Goal: Find contact information

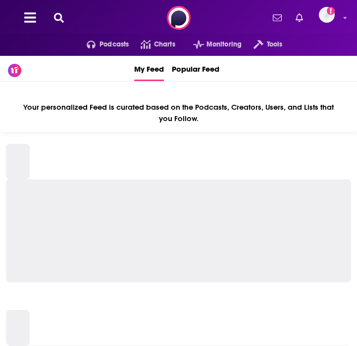
click at [55, 16] on icon at bounding box center [59, 18] width 10 height 10
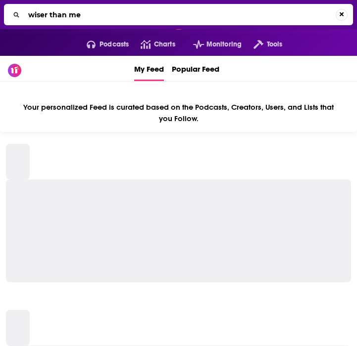
type input "wiser than me"
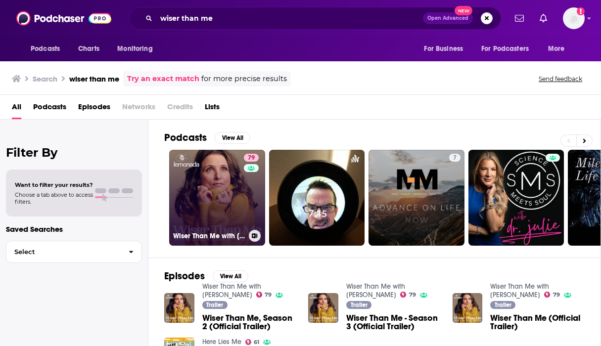
click at [203, 182] on link "79 Wiser Than Me with [PERSON_NAME]" at bounding box center [217, 198] width 96 height 96
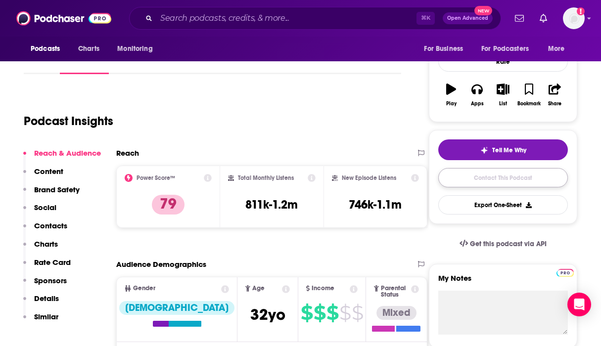
click at [356, 181] on link "Contact This Podcast" at bounding box center [503, 177] width 130 height 19
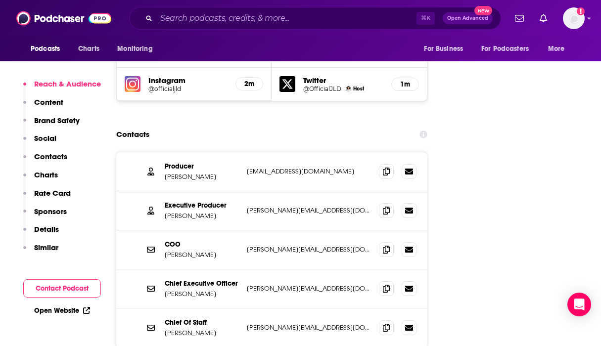
scroll to position [1177, 0]
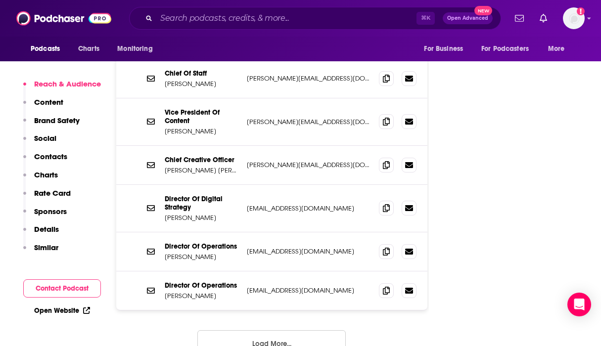
scroll to position [1428, 0]
click at [298, 330] on button "Load More..." at bounding box center [271, 343] width 148 height 27
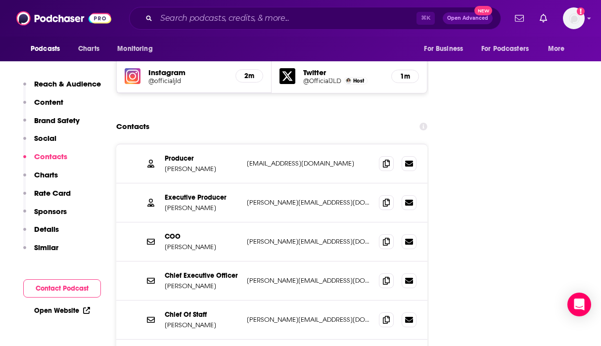
scroll to position [1188, 0]
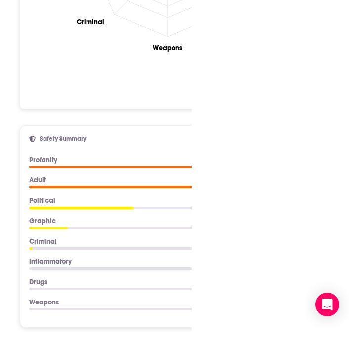
scroll to position [0, 0]
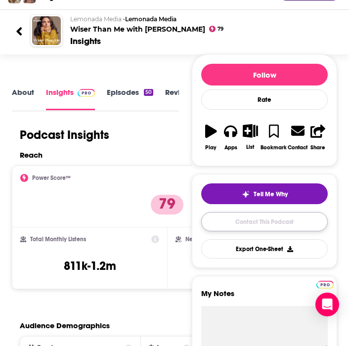
click at [252, 227] on link "Contact This Podcast" at bounding box center [264, 221] width 127 height 19
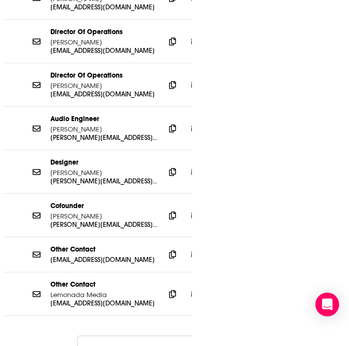
scroll to position [2052, 0]
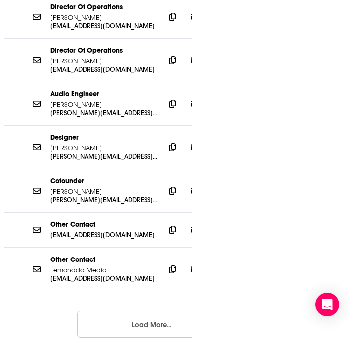
click at [156, 311] on button "Load More..." at bounding box center [151, 324] width 148 height 27
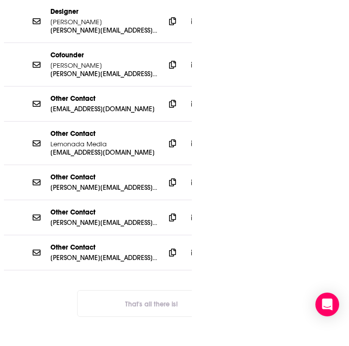
scroll to position [2193, 0]
